Goal: Use online tool/utility

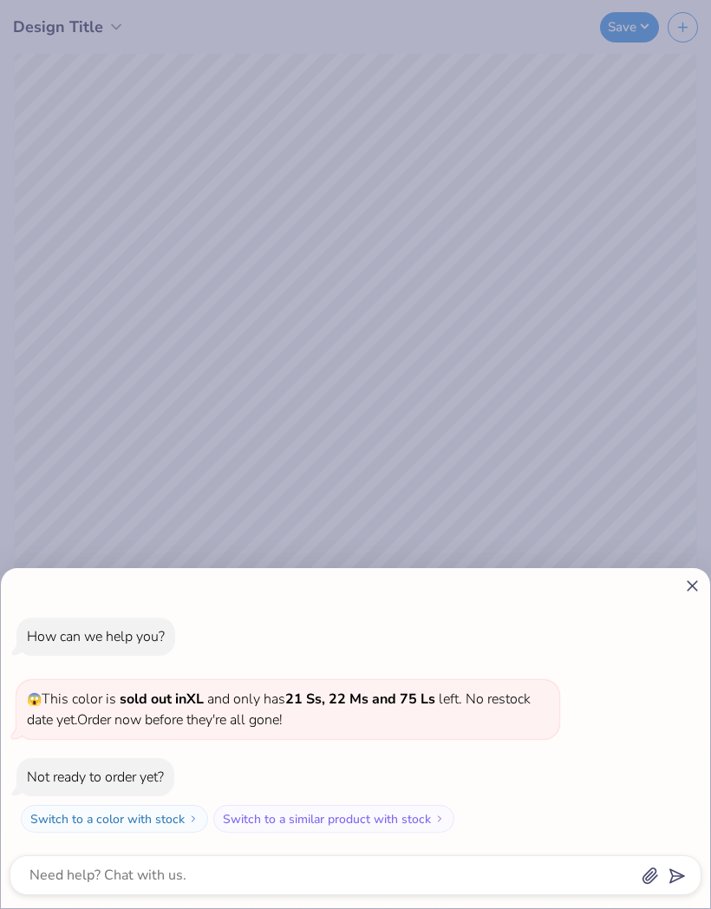
click at [688, 586] on icon at bounding box center [693, 586] width 18 height 18
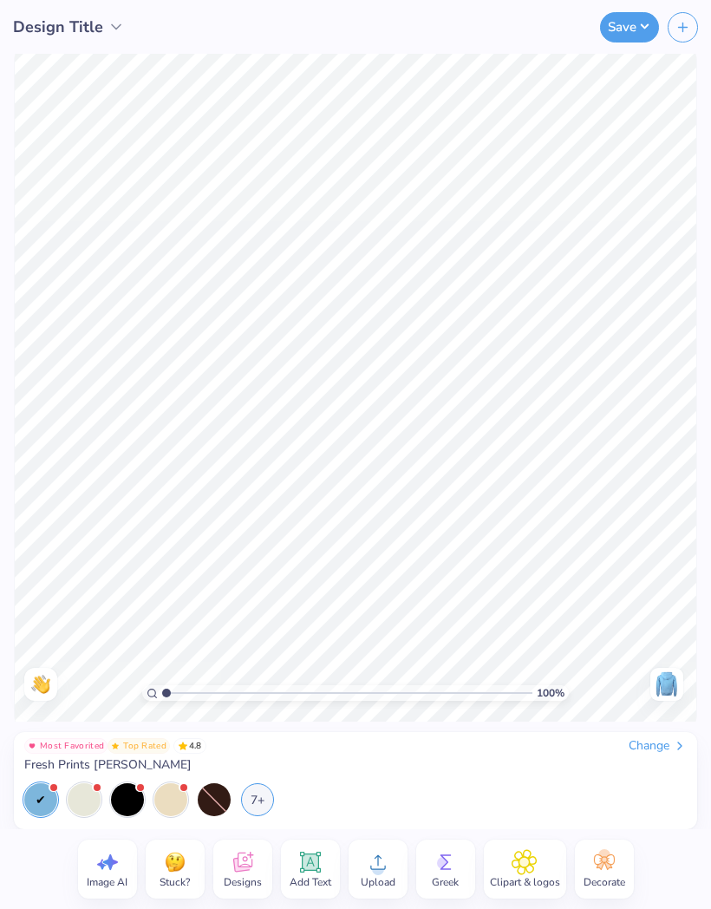
click at [259, 806] on div "7+" at bounding box center [257, 799] width 33 height 33
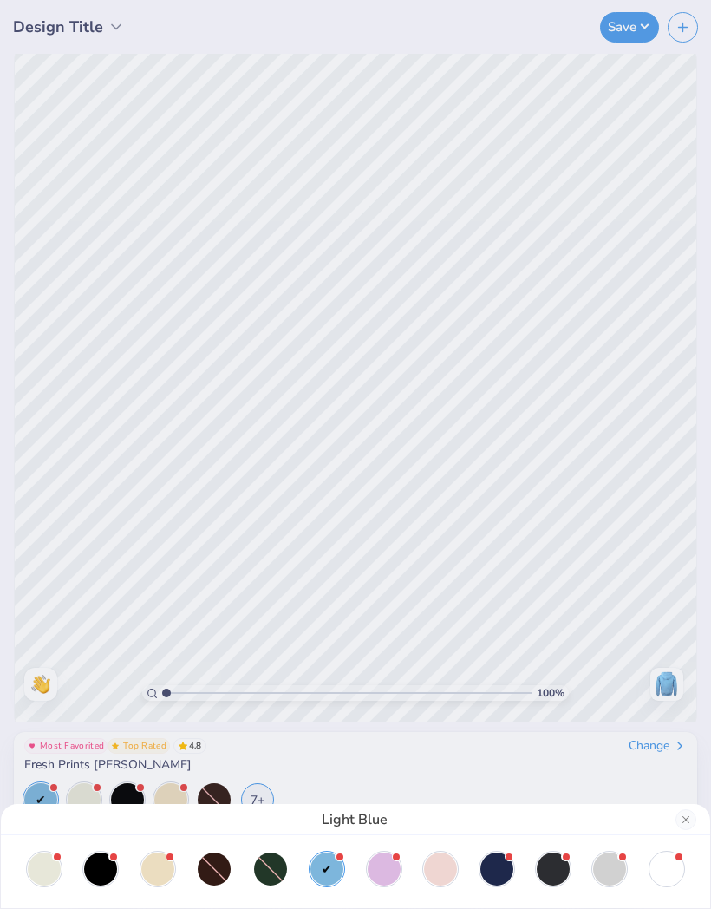
click at [615, 876] on div at bounding box center [609, 869] width 33 height 33
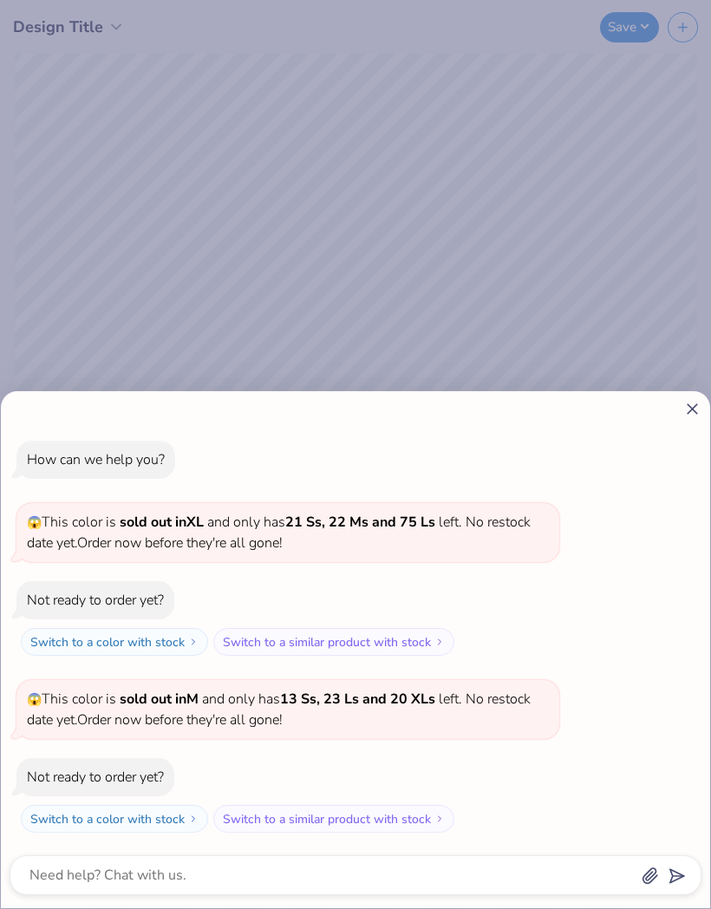
click at [697, 416] on icon at bounding box center [693, 409] width 18 height 18
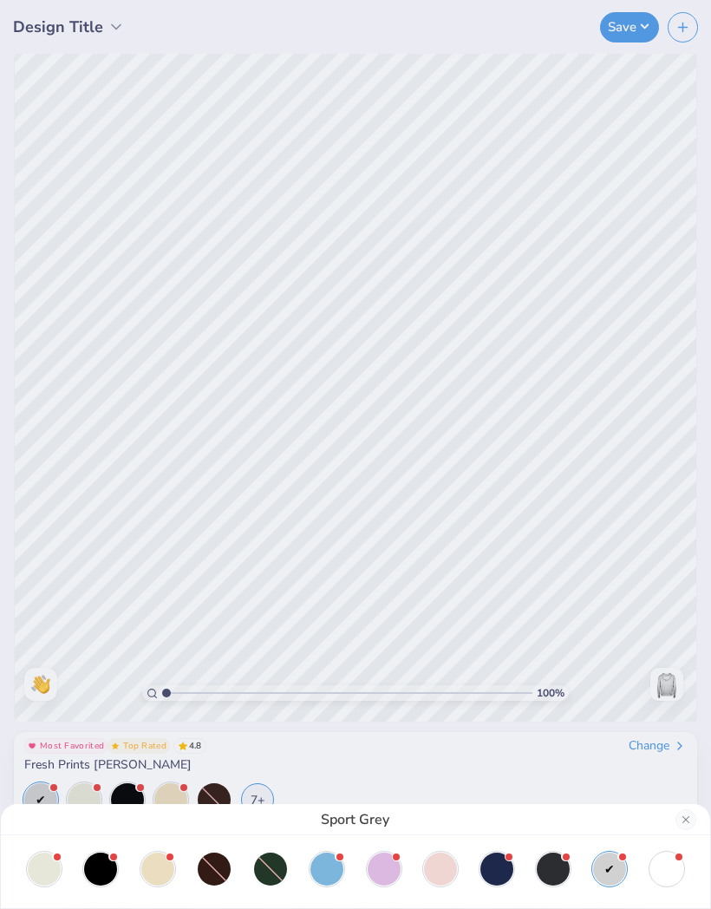
click at [503, 869] on div at bounding box center [497, 869] width 33 height 33
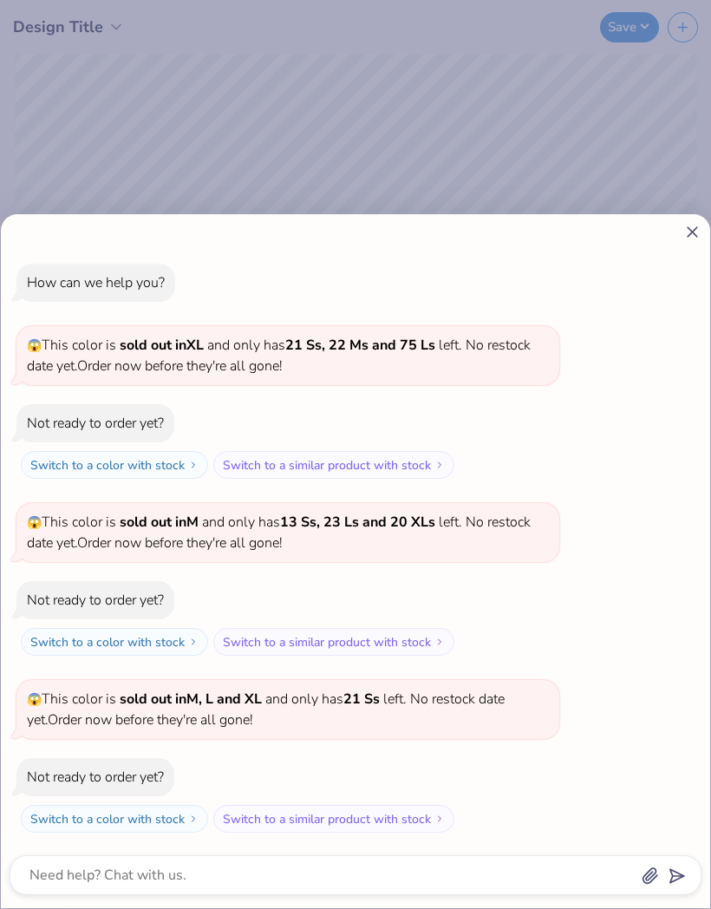
click at [673, 240] on div at bounding box center [356, 232] width 692 height 18
click at [692, 228] on icon at bounding box center [693, 232] width 18 height 18
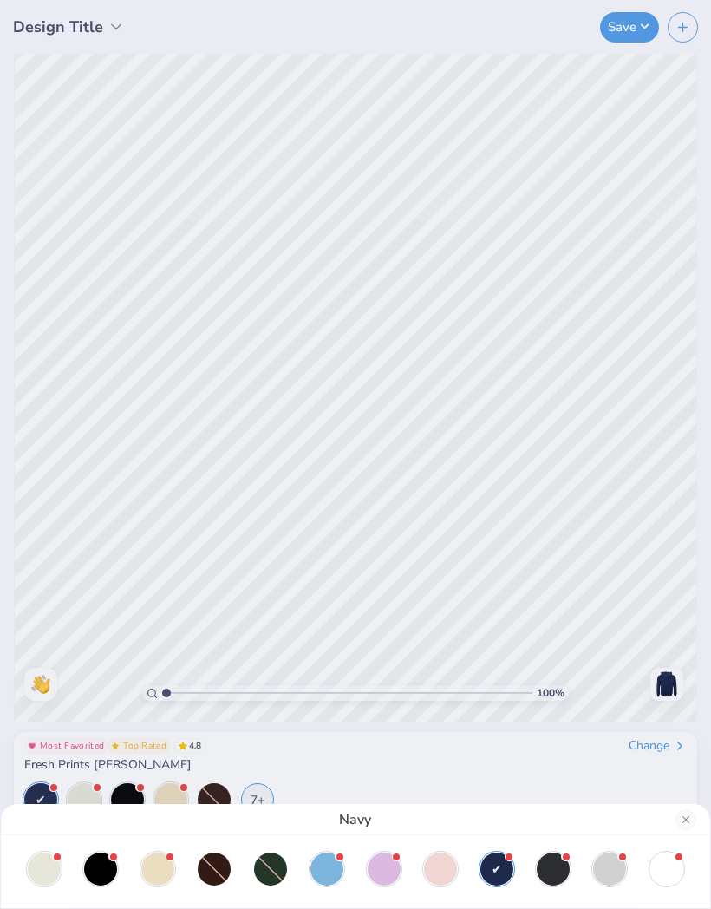
click at [701, 815] on div "Navy" at bounding box center [356, 819] width 710 height 31
click at [709, 820] on div "Navy" at bounding box center [356, 819] width 710 height 31
click at [708, 819] on div "Navy" at bounding box center [356, 819] width 710 height 31
click at [687, 818] on button "Close" at bounding box center [686, 819] width 21 height 21
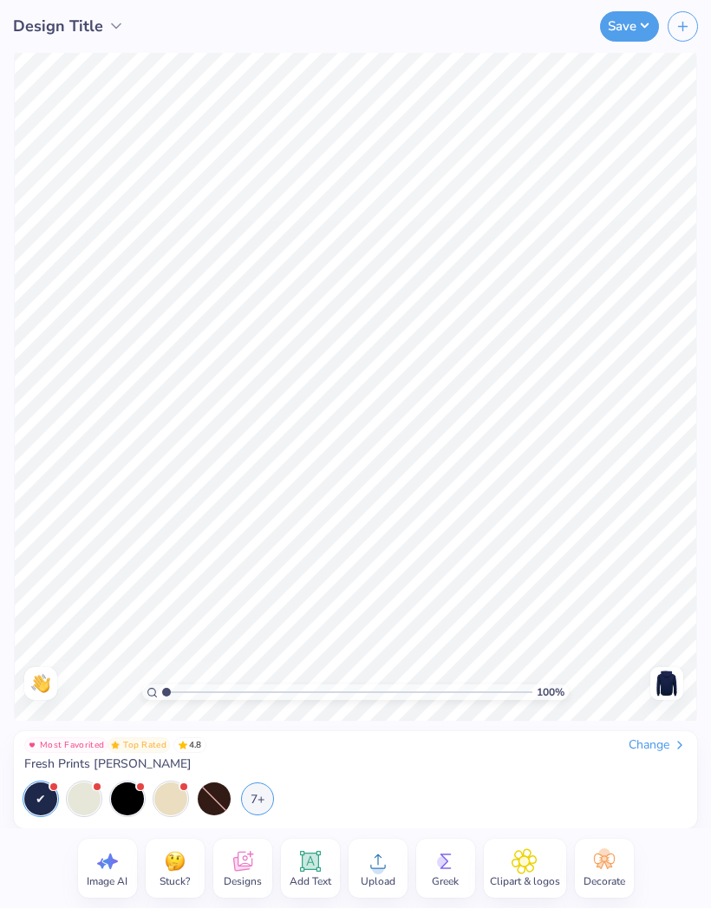
click at [245, 875] on span "Designs" at bounding box center [243, 882] width 38 height 14
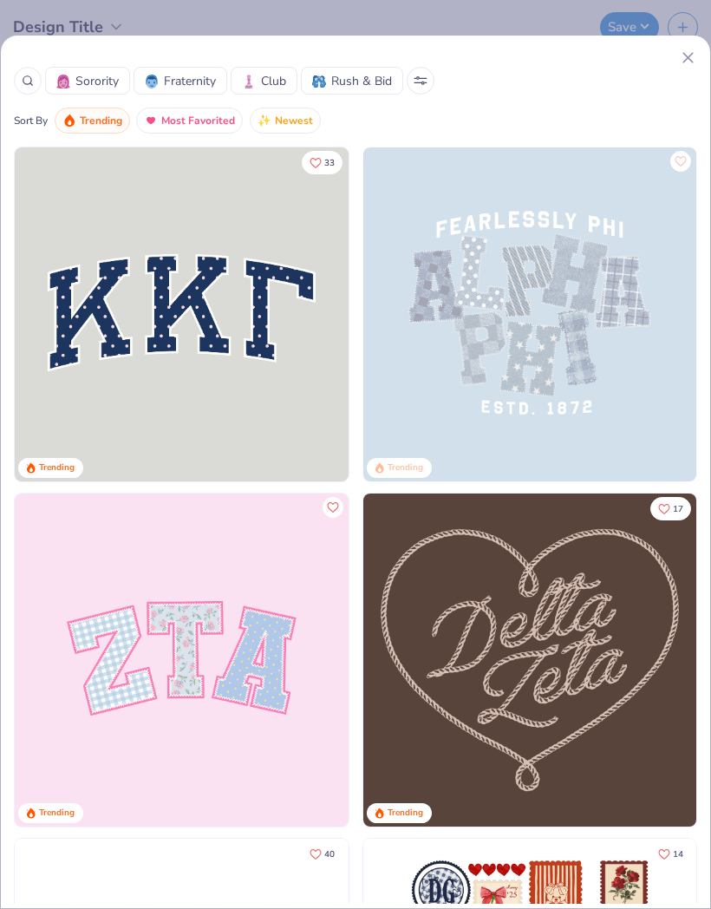
click at [690, 57] on icon at bounding box center [688, 58] width 18 height 18
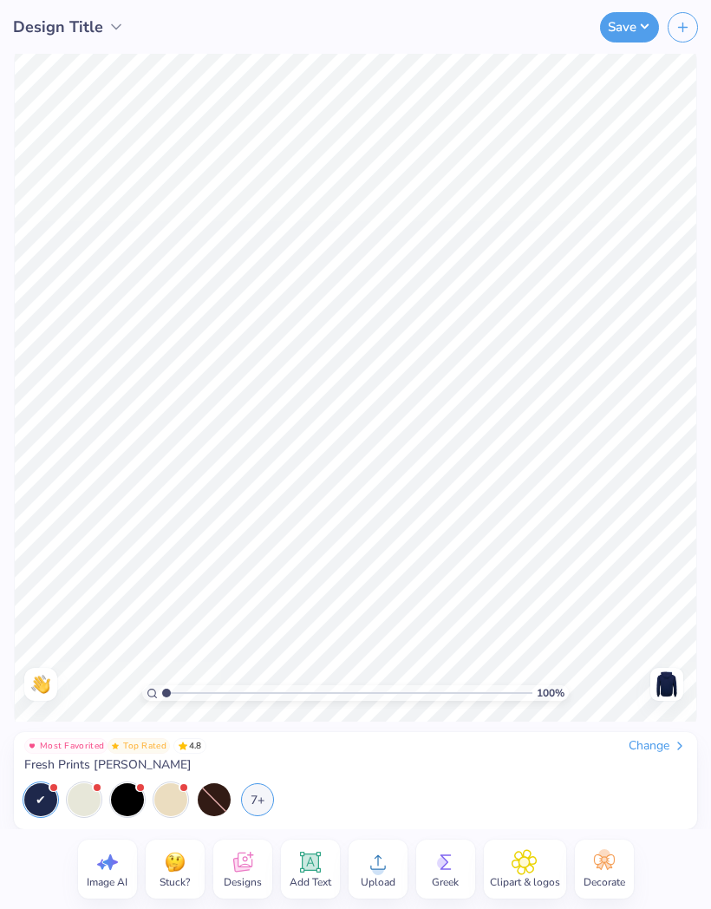
click at [384, 863] on icon at bounding box center [378, 862] width 26 height 26
click at [669, 689] on img at bounding box center [667, 685] width 28 height 28
click at [386, 873] on icon at bounding box center [378, 862] width 26 height 26
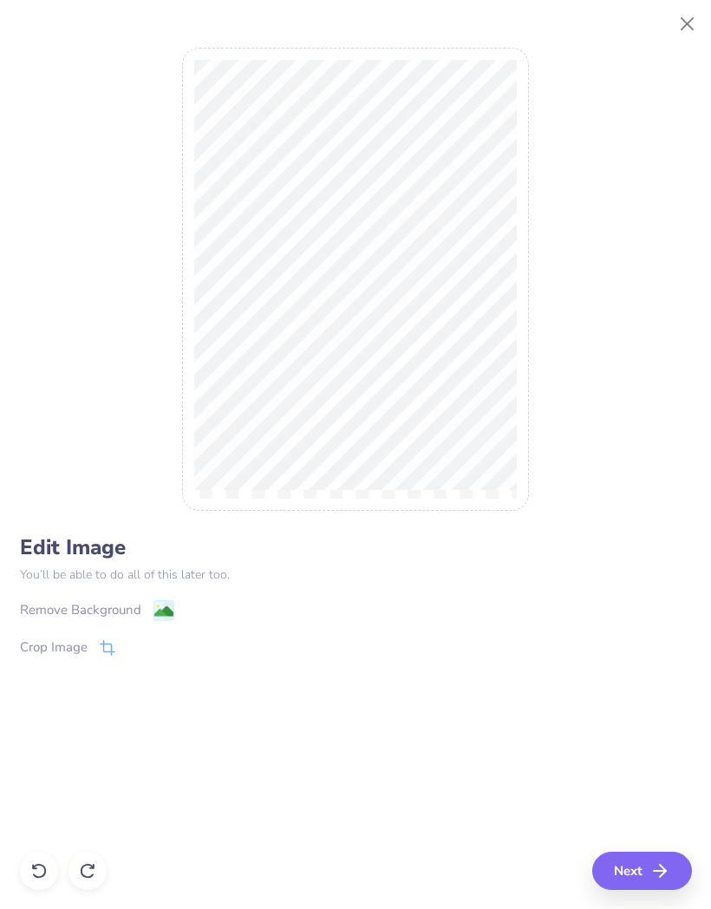
click at [170, 617] on image at bounding box center [163, 611] width 19 height 19
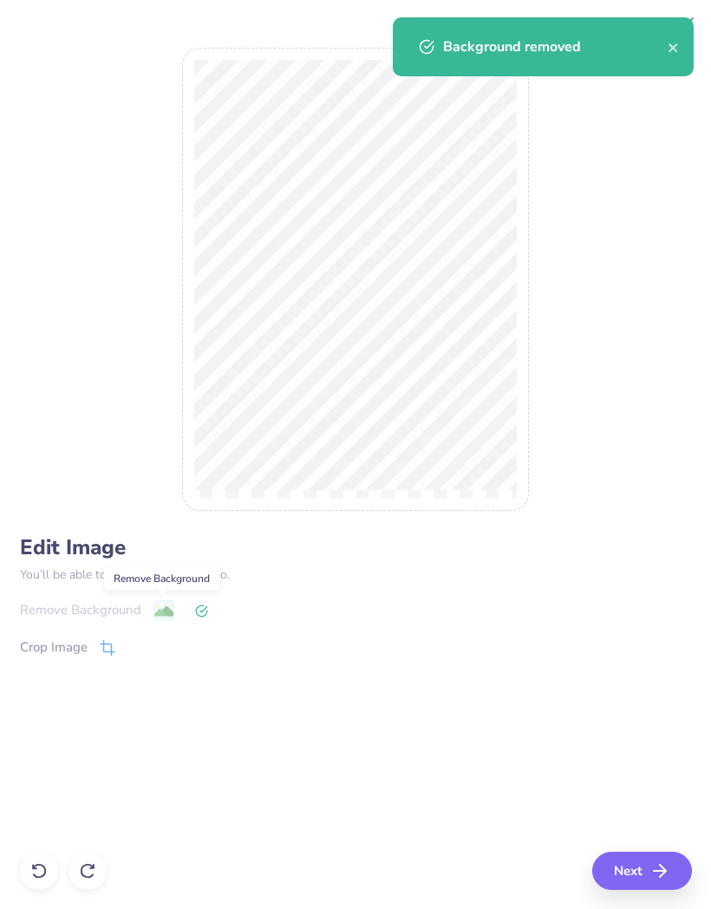
click at [661, 872] on icon "button" at bounding box center [660, 871] width 21 height 21
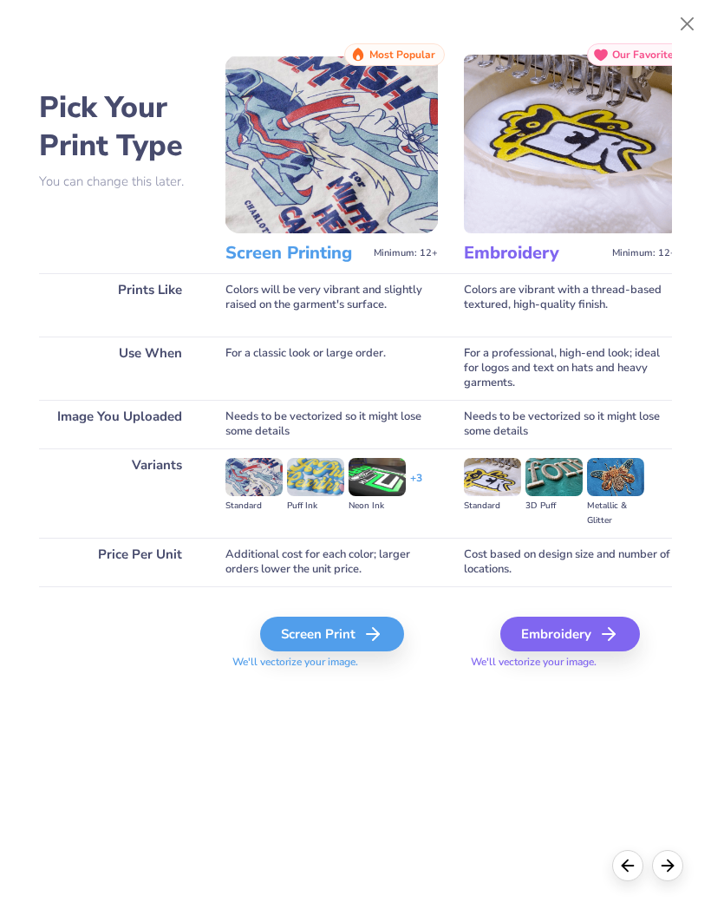
click at [600, 635] on div "Embroidery" at bounding box center [571, 634] width 140 height 35
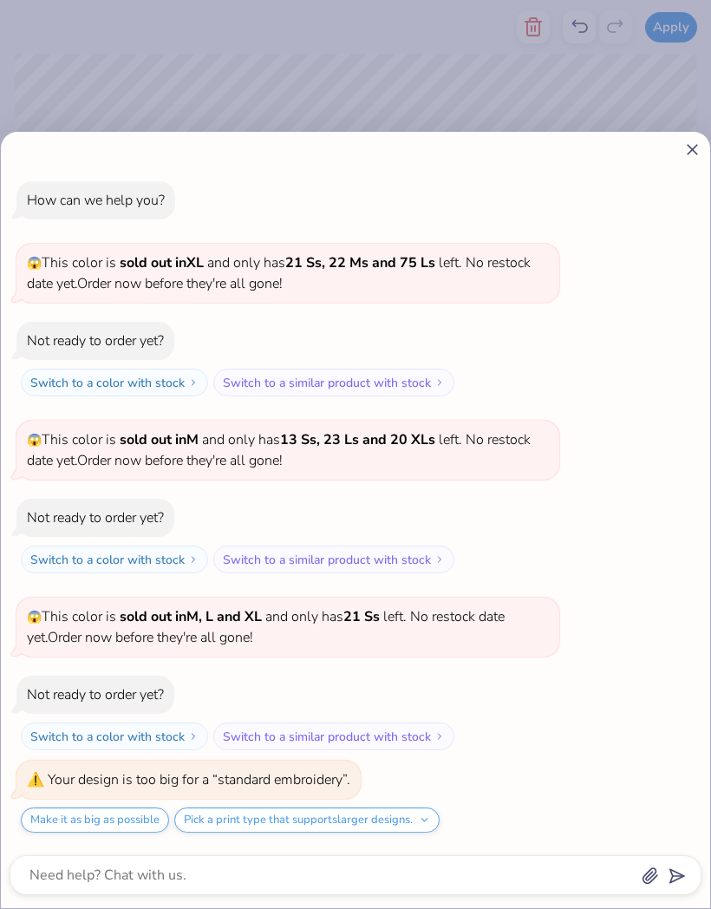
click at [692, 147] on icon at bounding box center [693, 150] width 18 height 18
type textarea "x"
